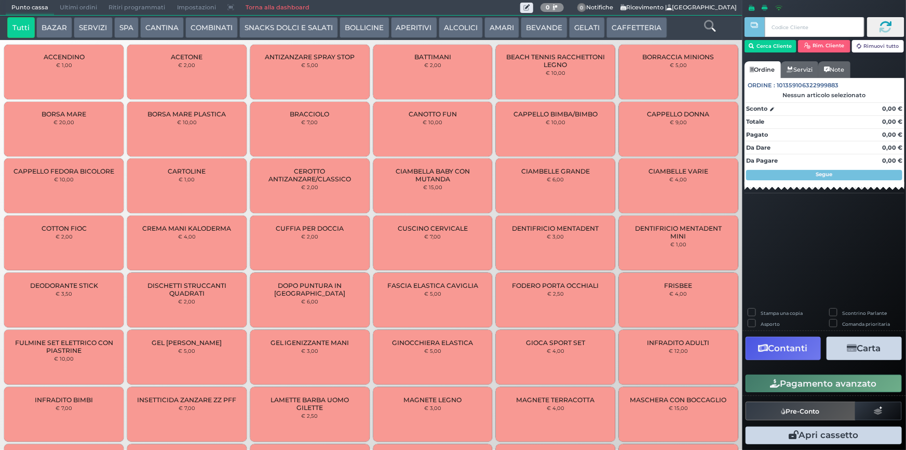
click at [85, 19] on button "SERVIZI" at bounding box center [93, 27] width 38 height 21
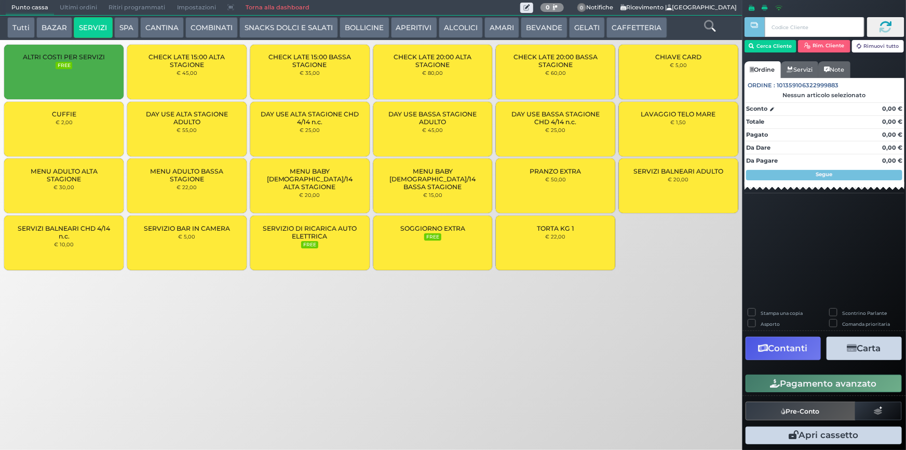
click at [86, 129] on div "CUFFIE € 2,00" at bounding box center [63, 129] width 119 height 55
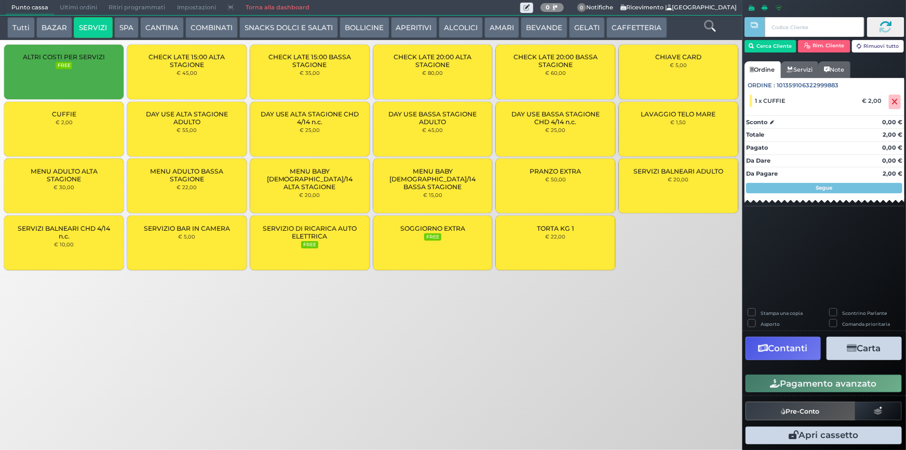
click at [86, 130] on div "CUFFIE € 2,00" at bounding box center [63, 129] width 119 height 55
click at [856, 383] on button "Pagamento avanzato" at bounding box center [824, 384] width 156 height 18
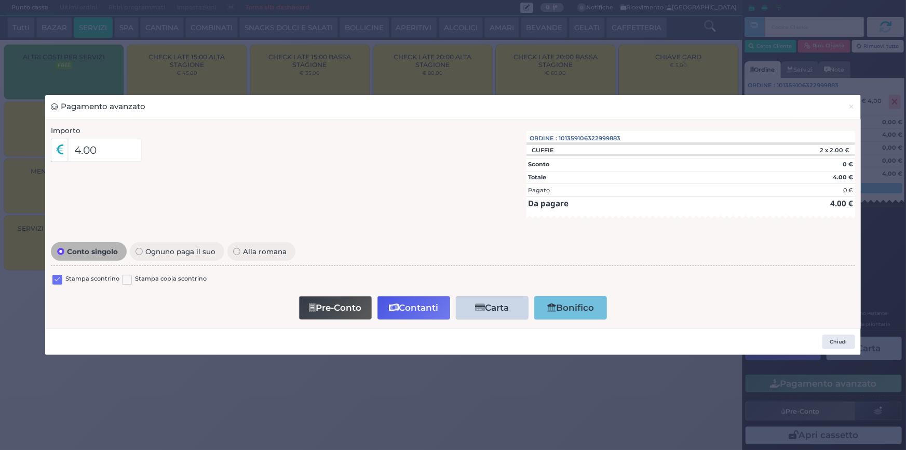
drag, startPoint x: 57, startPoint y: 276, endPoint x: 333, endPoint y: 304, distance: 277.7
click at [58, 276] on label at bounding box center [57, 280] width 10 height 10
click at [0, 0] on input "checkbox" at bounding box center [0, 0] width 0 height 0
click at [415, 303] on button "Contanti" at bounding box center [414, 307] width 73 height 23
